Goal: Task Accomplishment & Management: Manage account settings

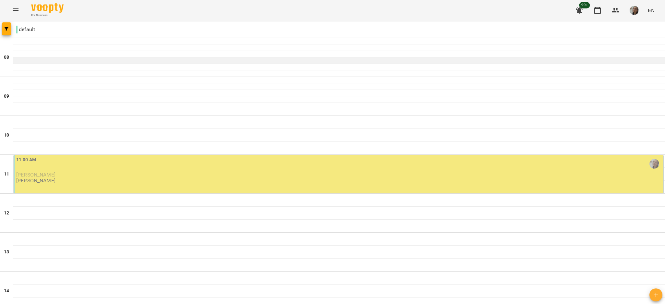
click at [499, 59] on div at bounding box center [338, 60] width 651 height 6
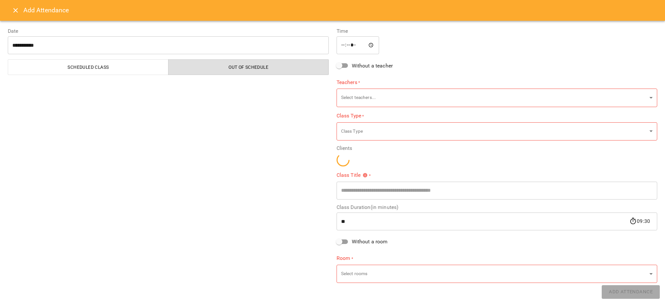
type input "**********"
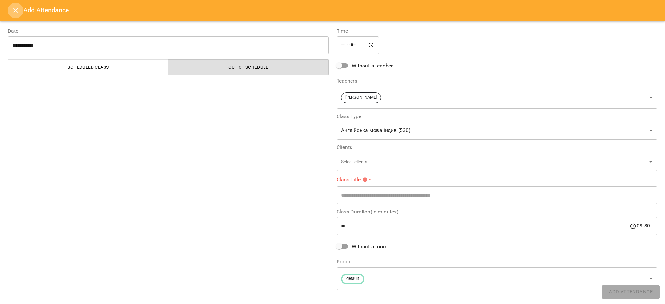
click at [12, 12] on icon "Close" at bounding box center [16, 10] width 8 height 8
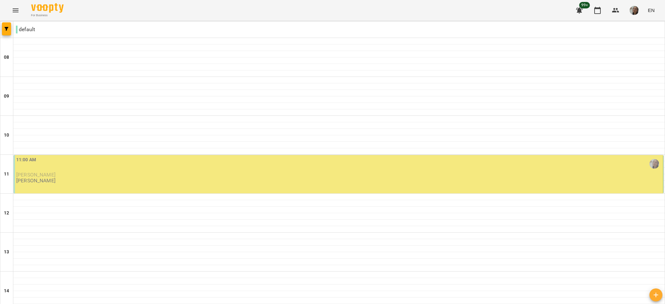
click at [75, 179] on div "11:00 AM [PERSON_NAME] [PERSON_NAME]" at bounding box center [339, 170] width 646 height 28
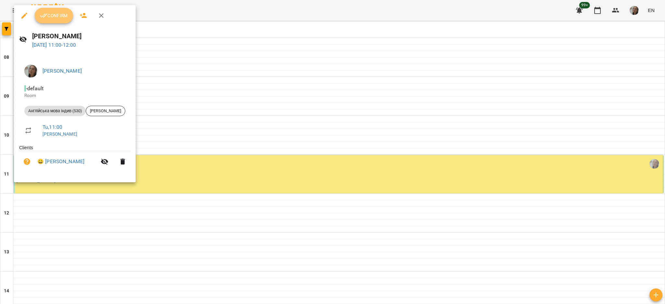
click at [55, 11] on button "Confirm" at bounding box center [54, 16] width 38 height 16
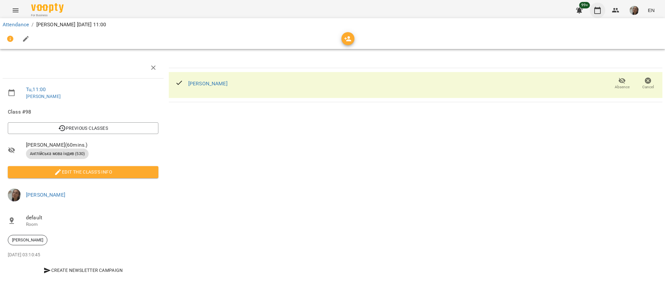
click at [599, 8] on icon "button" at bounding box center [597, 10] width 6 height 7
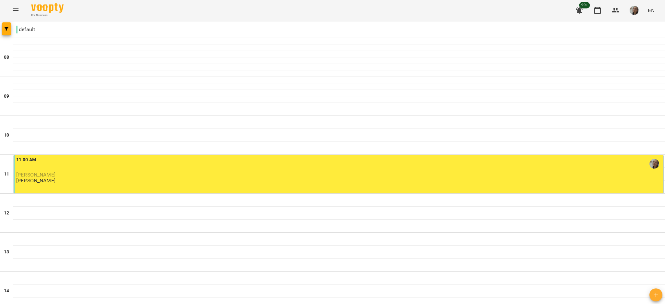
scroll to position [181, 0]
